Goal: Navigation & Orientation: Find specific page/section

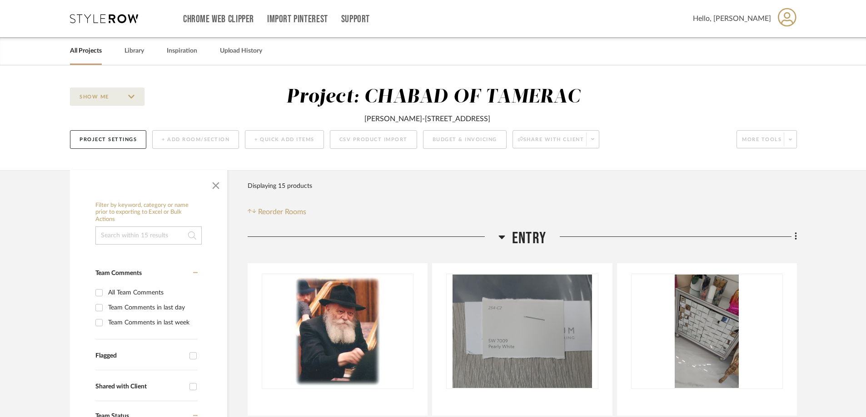
click at [98, 45] on link "All Projects" at bounding box center [86, 51] width 32 height 12
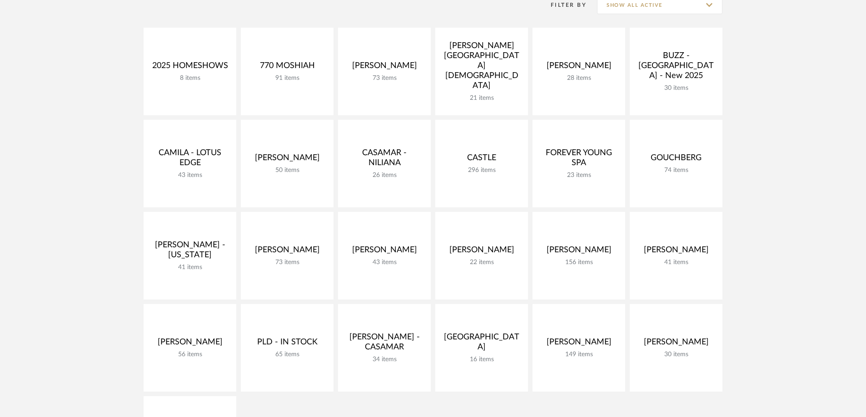
scroll to position [182, 0]
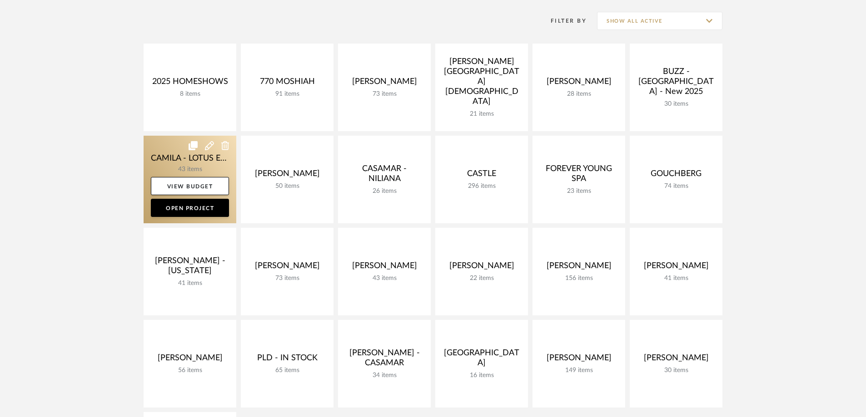
click at [194, 173] on link at bounding box center [190, 180] width 93 height 88
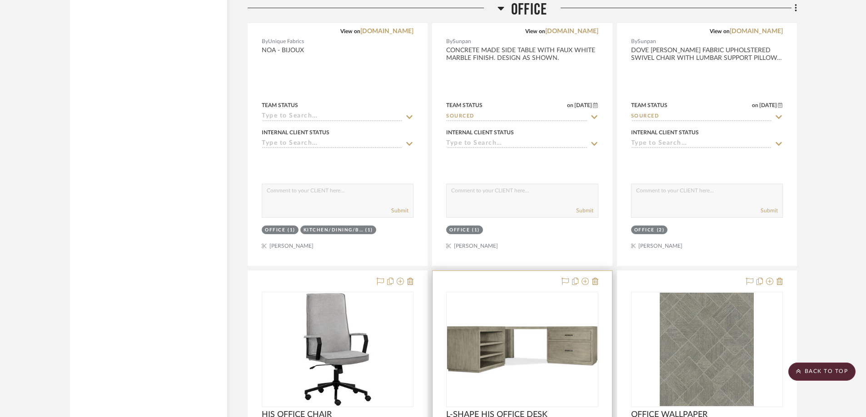
scroll to position [4178, 0]
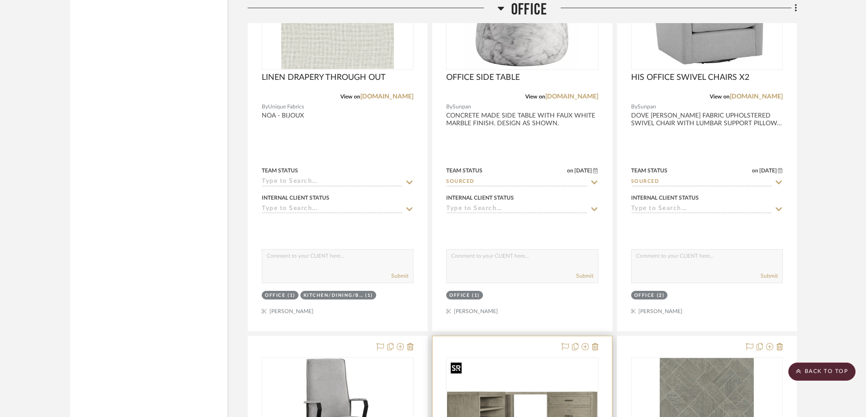
click at [0, 0] on img at bounding box center [0, 0] width 0 height 0
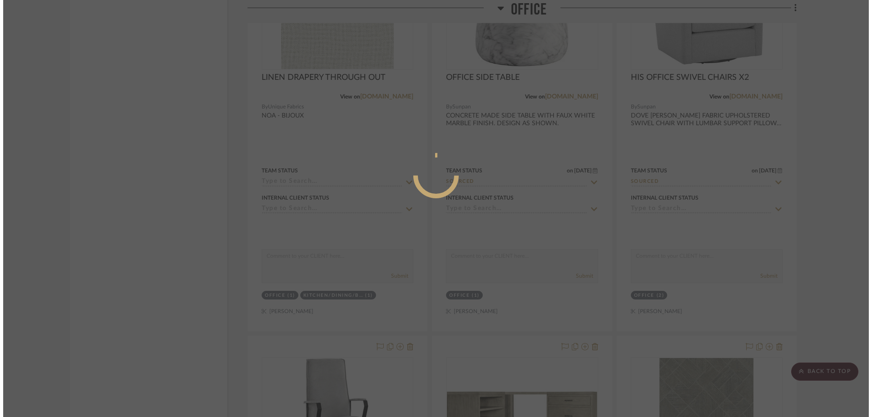
scroll to position [0, 0]
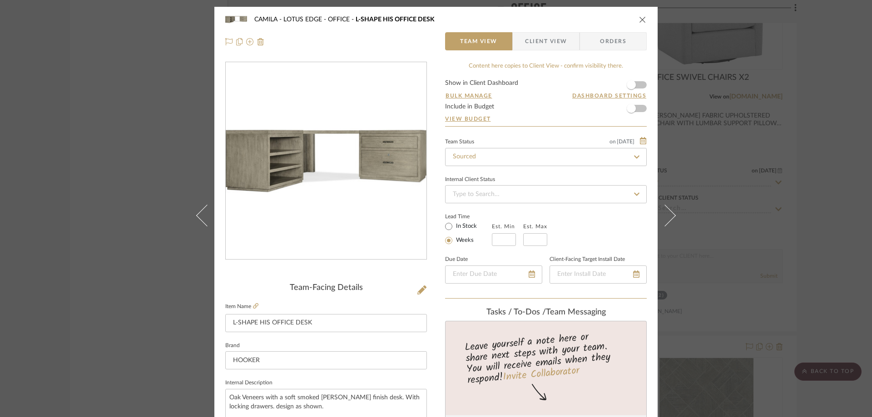
click at [634, 19] on div "CAMILA - LOTUS EDGE OFFICE L-SHAPE HIS OFFICE DESK" at bounding box center [435, 19] width 421 height 18
click at [639, 19] on icon "close" at bounding box center [642, 19] width 7 height 7
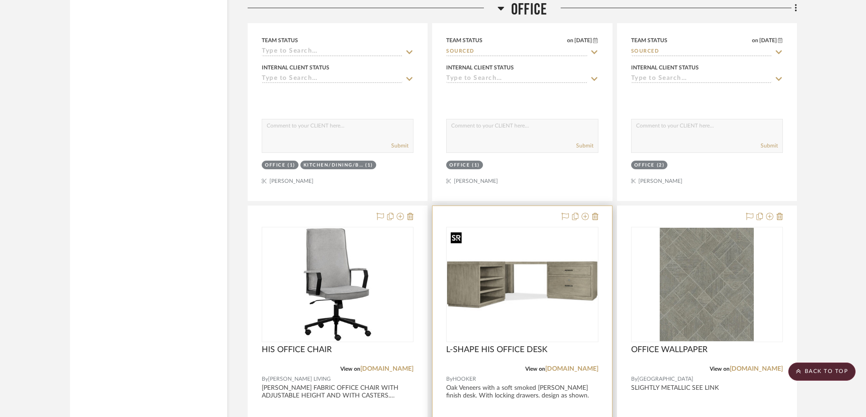
scroll to position [4360, 0]
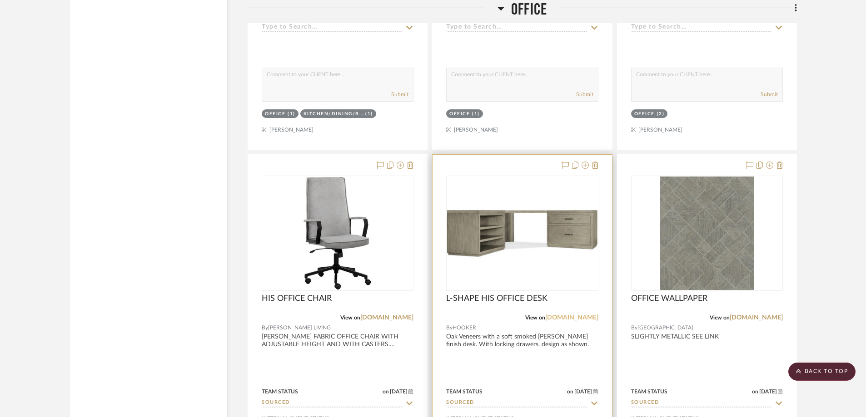
click at [559, 320] on link "[DOMAIN_NAME]" at bounding box center [571, 318] width 53 height 6
